Goal: Task Accomplishment & Management: Manage account settings

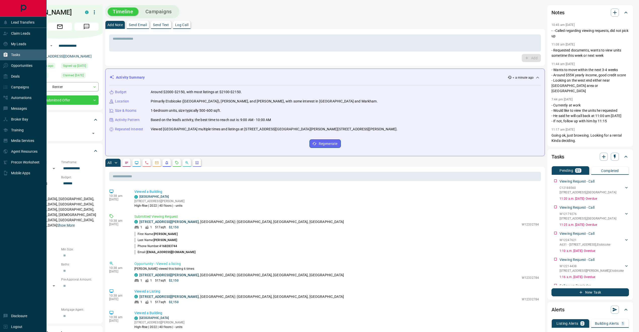
click at [24, 50] on div "Tasks" at bounding box center [23, 55] width 47 height 11
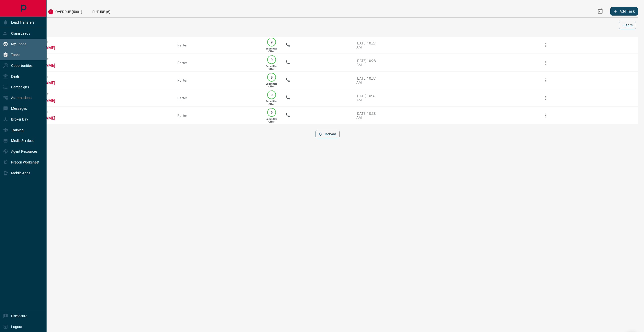
click at [24, 41] on div "My Leads" at bounding box center [14, 44] width 23 height 8
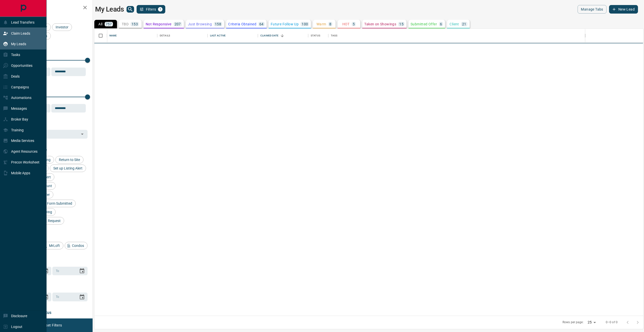
scroll to position [282, 543]
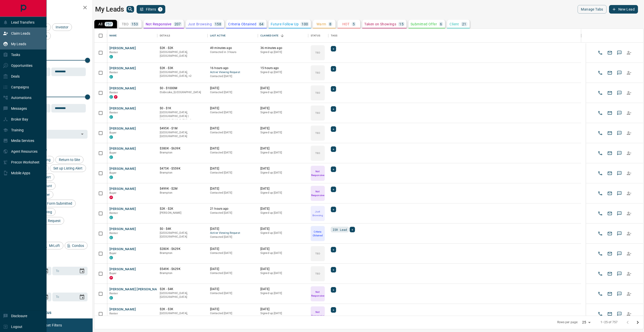
click at [26, 35] on p "Claim Leads" at bounding box center [20, 33] width 19 height 4
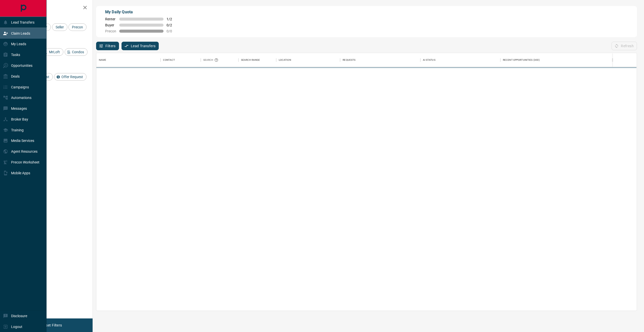
scroll to position [253, 535]
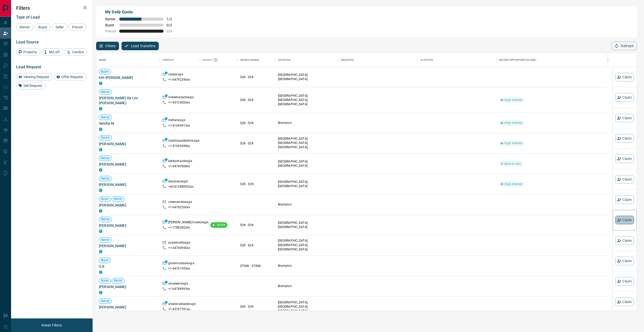
click at [625, 222] on button "Claim" at bounding box center [624, 220] width 19 height 9
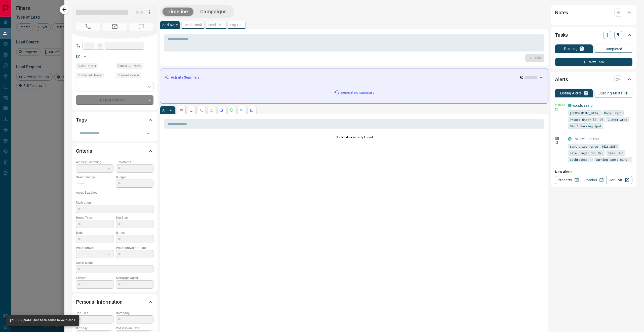
type input "**"
type input "**********"
type input "**"
type input "*"
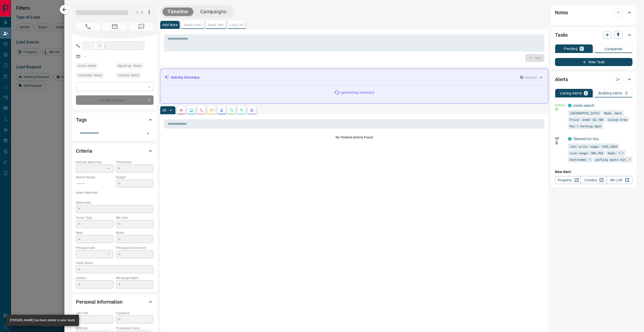
type input "**********"
type input "*******"
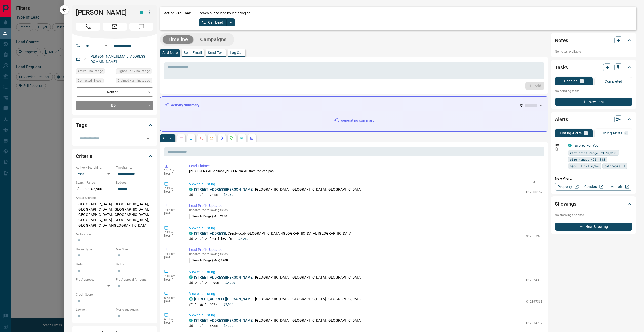
scroll to position [0, 0]
click at [231, 24] on icon "split button" at bounding box center [231, 22] width 6 height 6
click at [221, 46] on div "Timeline Campaigns Add Note Send Email Send Text Log Call * ​ Add Activity Summ…" at bounding box center [354, 302] width 388 height 538
click at [231, 24] on icon "split button" at bounding box center [231, 22] width 6 height 6
click at [222, 40] on li "Log Manual Call" at bounding box center [216, 40] width 31 height 8
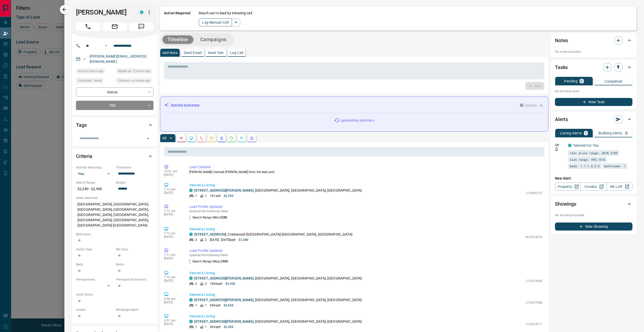
click at [214, 25] on button "Log Manual Call" at bounding box center [215, 22] width 33 height 8
click at [207, 22] on button "Yes" at bounding box center [204, 22] width 10 height 8
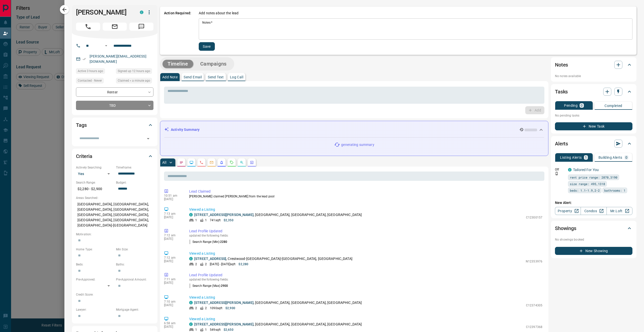
click at [241, 28] on textarea "Notes   *" at bounding box center [415, 29] width 426 height 17
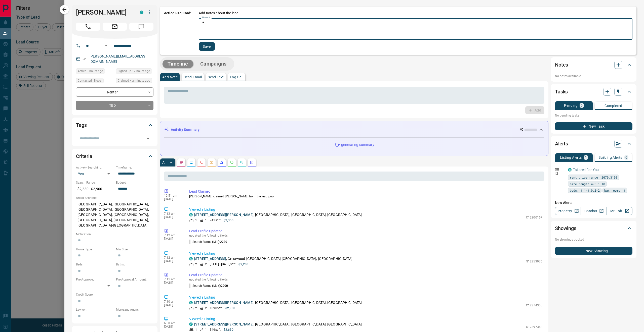
type textarea "*"
click at [213, 46] on button "Save" at bounding box center [207, 46] width 16 height 9
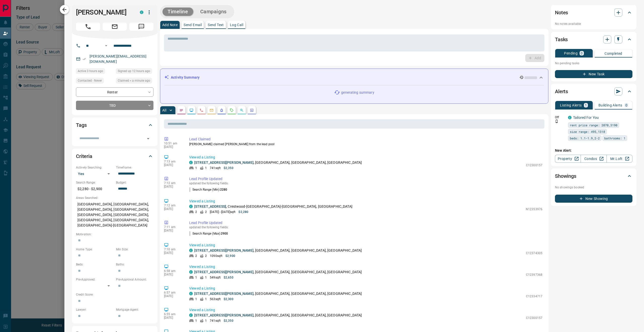
click at [69, 9] on button "button" at bounding box center [64, 9] width 9 height 9
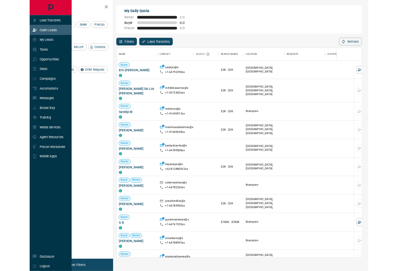
scroll to position [227, 301]
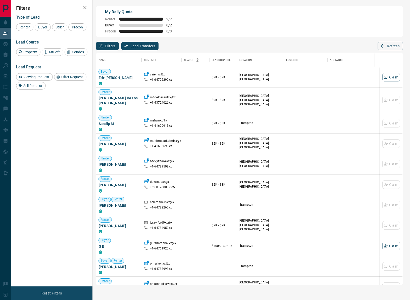
drag, startPoint x: 406, startPoint y: 294, endPoint x: 410, endPoint y: 280, distance: 14.0
click at [410, 279] on html "Lead Transfers Claim Leads My Leads Tasks Opportunities Deals Campaigns Automat…" at bounding box center [205, 150] width 410 height 300
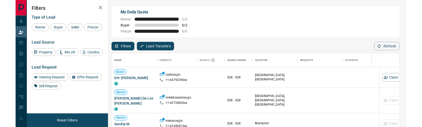
scroll to position [0, 0]
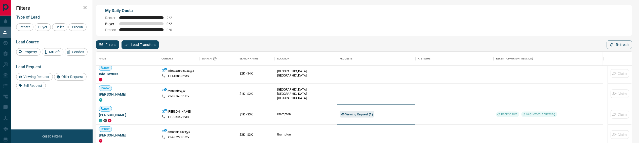
click at [359, 110] on div "Viewing Request ( 1 )" at bounding box center [375, 114] width 73 height 20
click at [362, 113] on span "Viewing Request ( 1 )" at bounding box center [359, 115] width 28 height 4
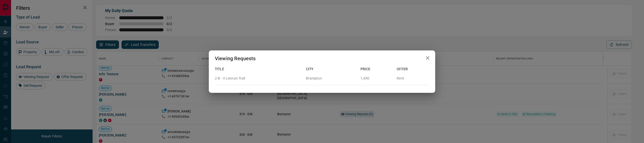
click at [427, 58] on icon "button" at bounding box center [427, 58] width 6 height 6
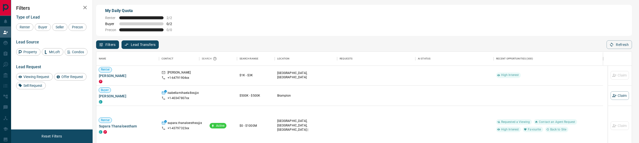
scroll to position [1020, 0]
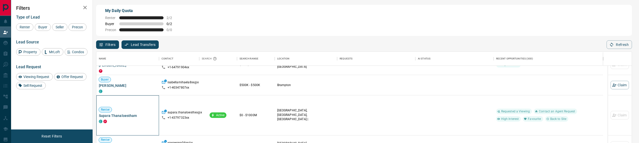
drag, startPoint x: 146, startPoint y: 119, endPoint x: 99, endPoint y: 117, distance: 47.1
click at [99, 117] on div "Renter Supara Thanaloestham C P" at bounding box center [128, 115] width 58 height 16
drag, startPoint x: 98, startPoint y: 117, endPoint x: 138, endPoint y: 117, distance: 39.2
click at [138, 117] on div "Renter Supara Thanaloestham C P" at bounding box center [127, 116] width 63 height 40
copy span "Supara Thanaloestham"
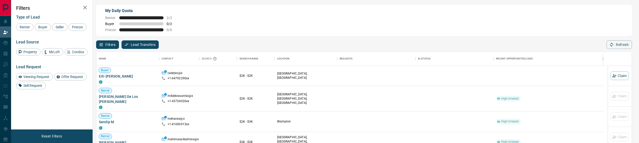
scroll to position [102, 530]
click at [84, 9] on icon "button" at bounding box center [85, 8] width 6 height 6
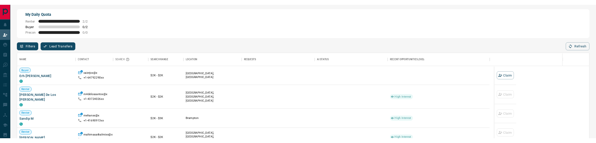
scroll to position [102, 608]
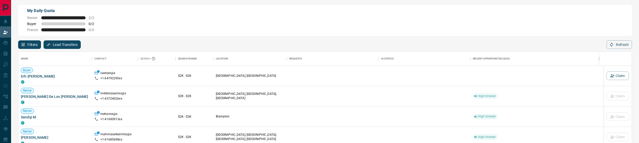
click at [637, 61] on div "My Daily Quota Renter 2 / 2 Buyer 0 / 2 Precon 0 / 0 Filters Lead Transfers 0 R…" at bounding box center [325, 61] width 628 height 125
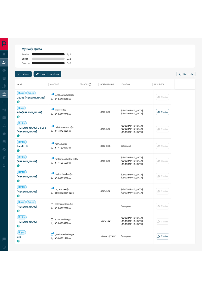
scroll to position [0, 0]
